Goal: Transaction & Acquisition: Purchase product/service

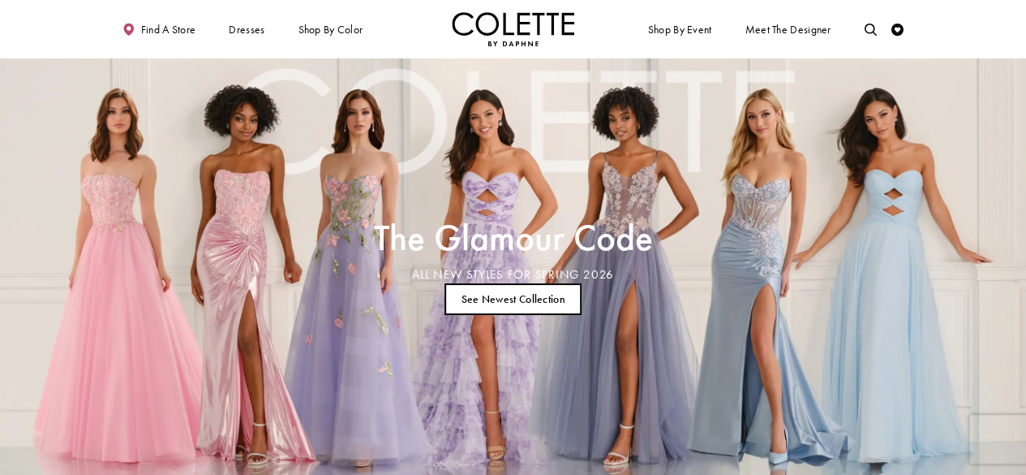
click at [535, 302] on link "See Newest Collection" at bounding box center [513, 299] width 137 height 32
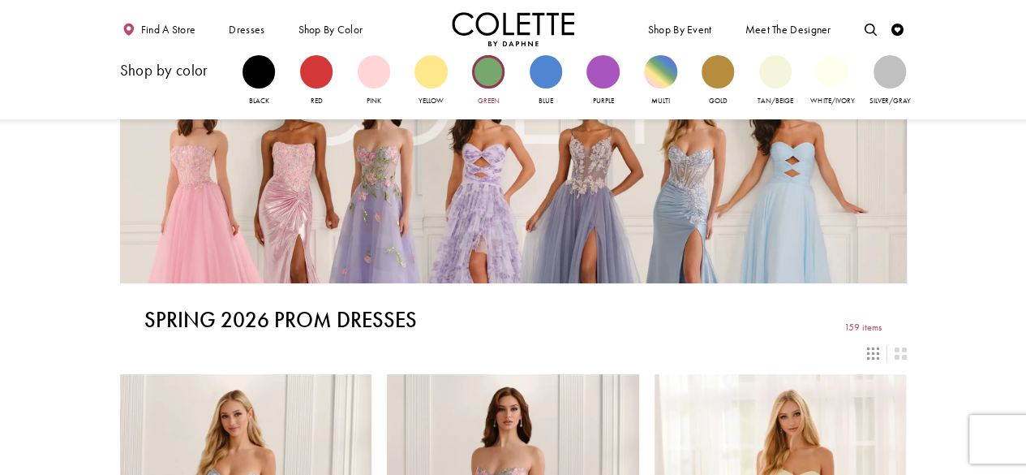
click at [482, 85] on div "Primary block" at bounding box center [488, 71] width 32 height 32
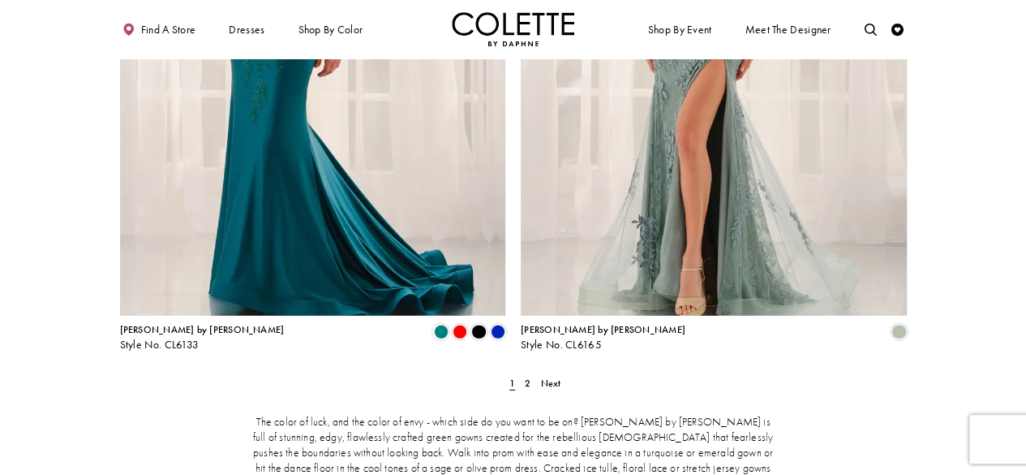
scroll to position [2193, 0]
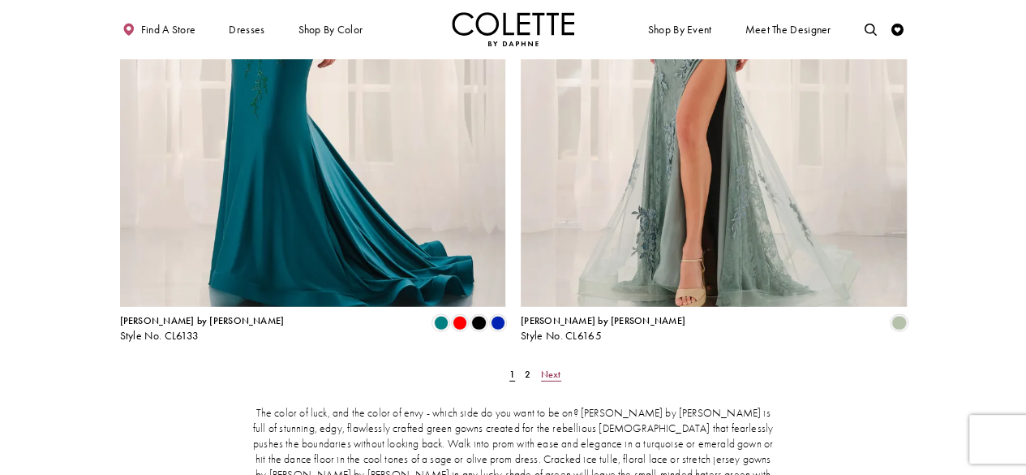
click at [558, 368] on span "Next" at bounding box center [551, 374] width 20 height 13
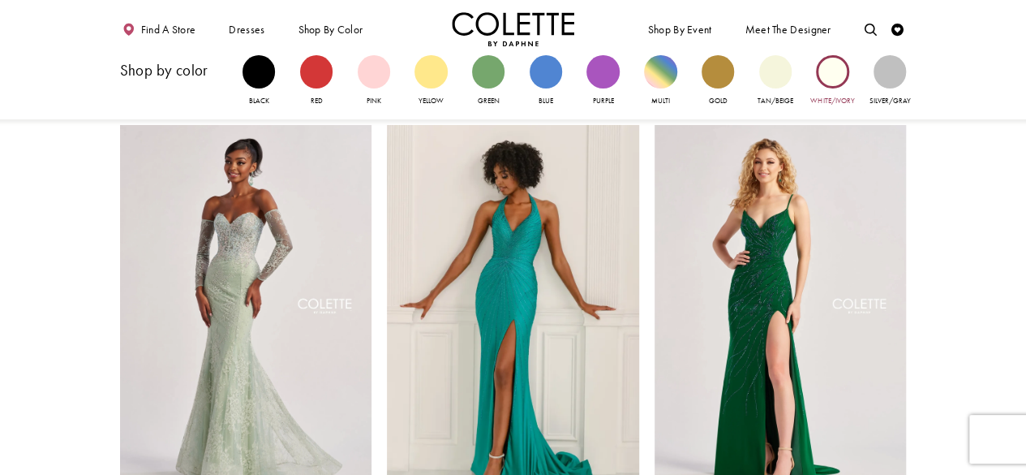
click at [826, 68] on div "Primary block" at bounding box center [832, 71] width 32 height 32
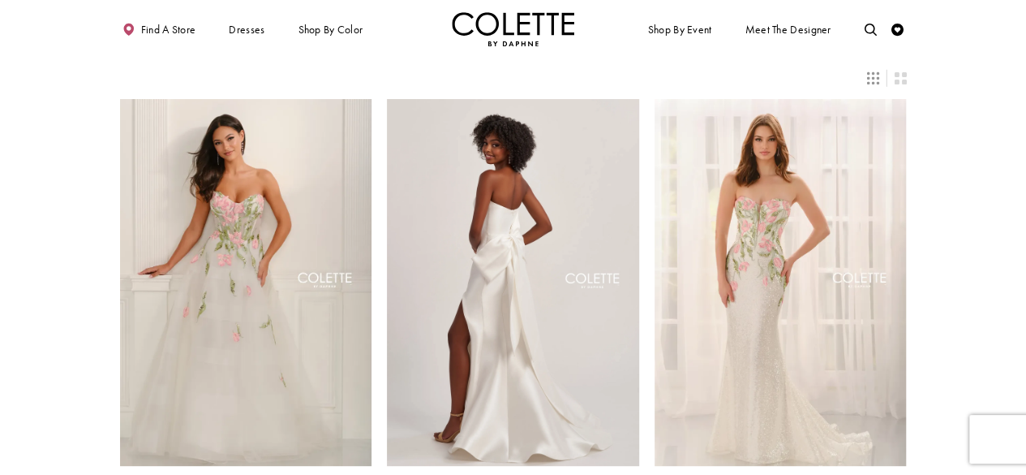
scroll to position [16, 0]
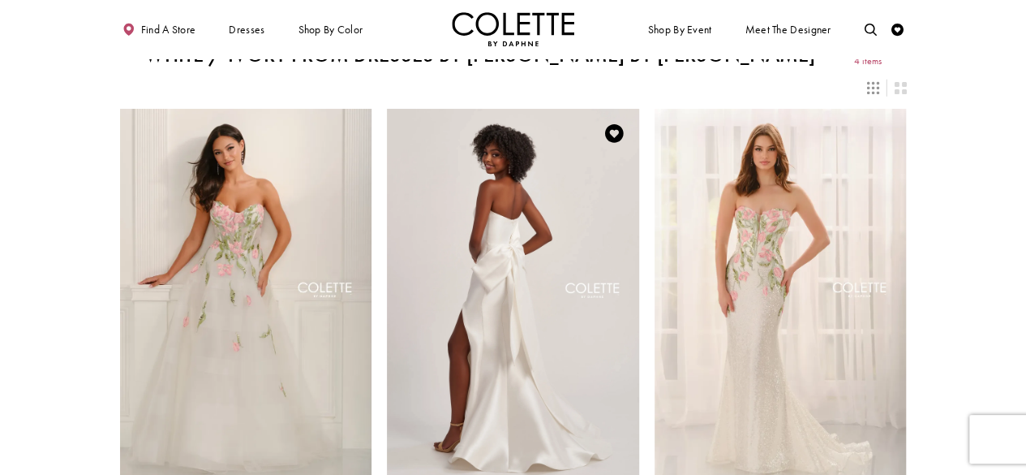
click at [488, 310] on img "Visit Colette by Daphne Style No. CL8470 Page" at bounding box center [513, 292] width 252 height 367
